Goal: Task Accomplishment & Management: Use online tool/utility

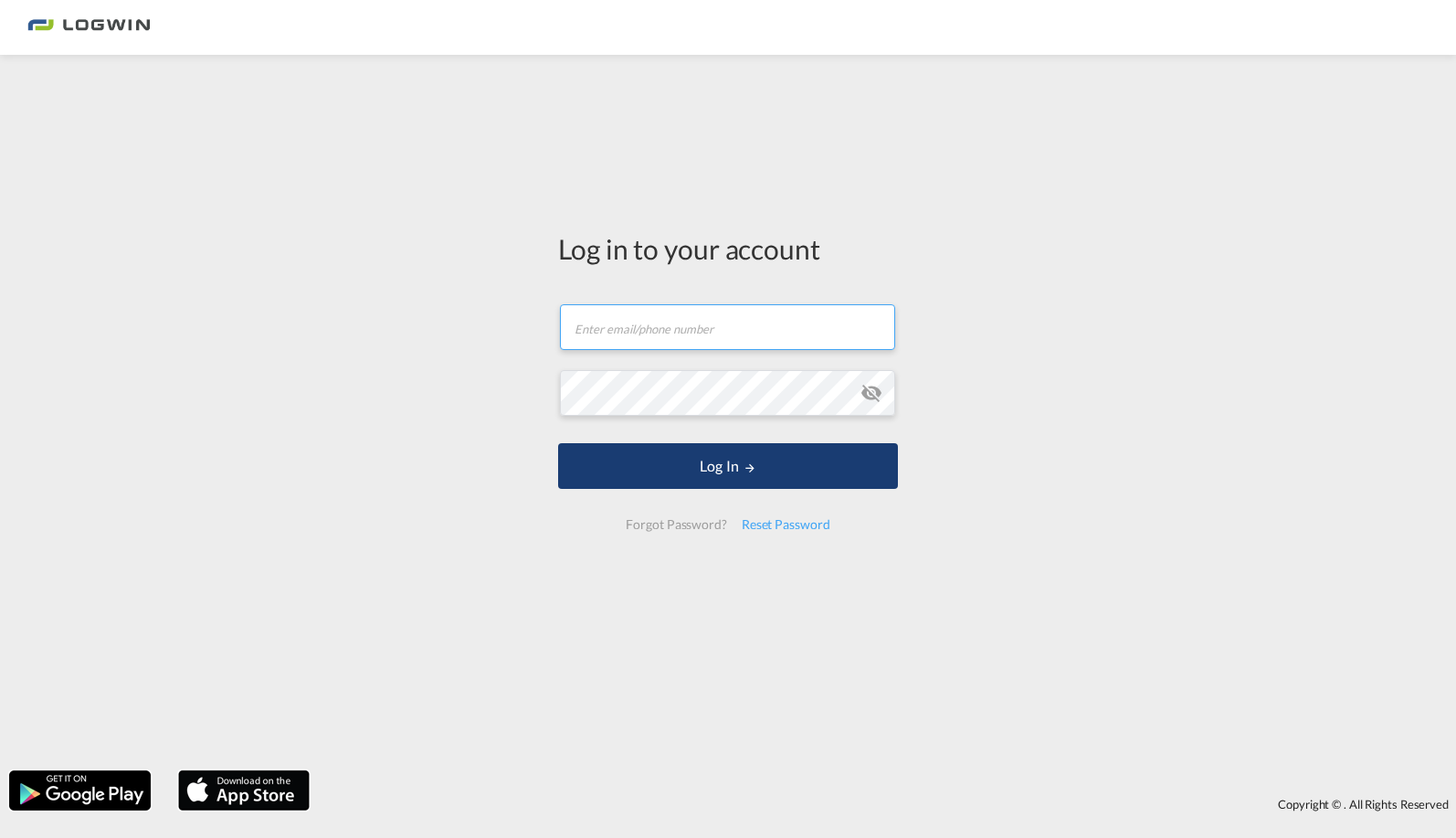
type input "[PERSON_NAME][EMAIL_ADDRESS][PERSON_NAME][DOMAIN_NAME]"
click at [723, 478] on button "Log In" at bounding box center [728, 466] width 340 height 46
